Goal: Go to known website: Access a specific website the user already knows

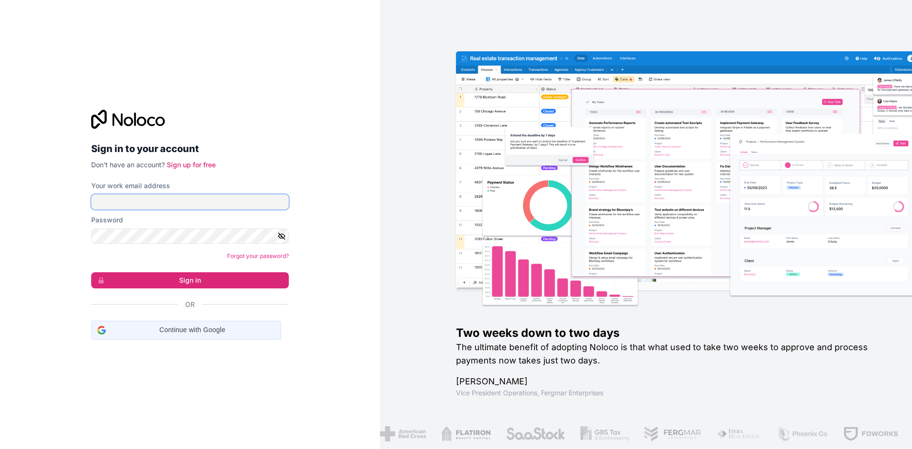
type input "**********"
click at [200, 331] on span "Continue with Google" at bounding box center [192, 330] width 165 height 10
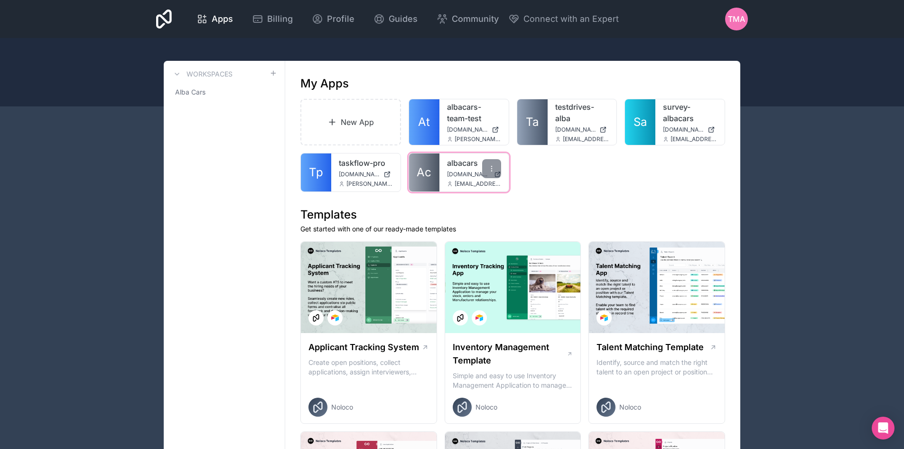
click at [423, 170] on span "Ac" at bounding box center [424, 172] width 15 height 15
click at [320, 172] on span "Tp" at bounding box center [316, 172] width 14 height 15
